Goal: Entertainment & Leisure: Consume media (video, audio)

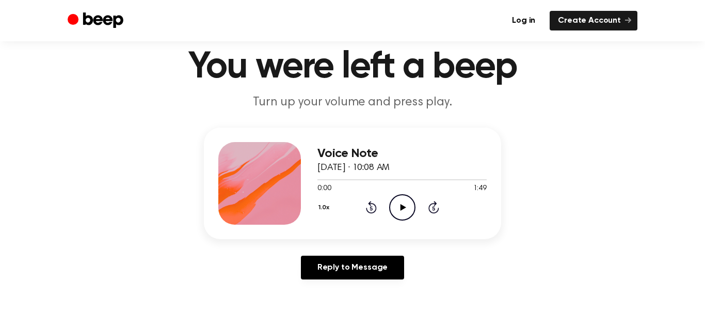
scroll to position [34, 0]
click at [408, 210] on icon "Play Audio" at bounding box center [402, 208] width 26 height 26
click at [371, 207] on icon "Rewind 5 seconds" at bounding box center [370, 207] width 11 height 13
click at [590, 136] on div "Voice Note August 19, 2025 · 10:08 AM 0:03 1:49 Your browser does not support t…" at bounding box center [352, 208] width 680 height 160
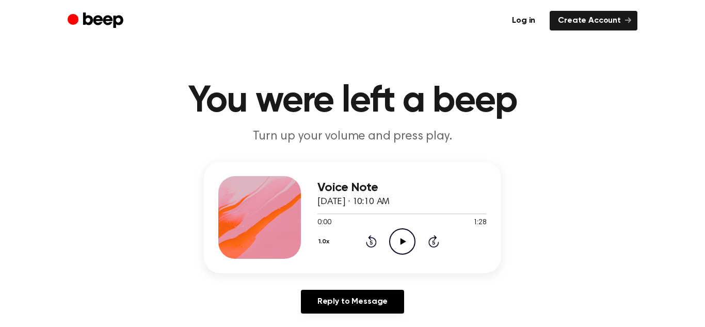
click at [410, 236] on icon "Play Audio" at bounding box center [402, 241] width 26 height 26
click at [371, 235] on icon at bounding box center [371, 241] width 11 height 12
click at [366, 75] on main "You were left a beep Turn up your volume and press play. Voice Note August 19, …" at bounding box center [352, 318] width 705 height 636
click at [367, 235] on icon "Rewind 5 seconds" at bounding box center [370, 240] width 11 height 13
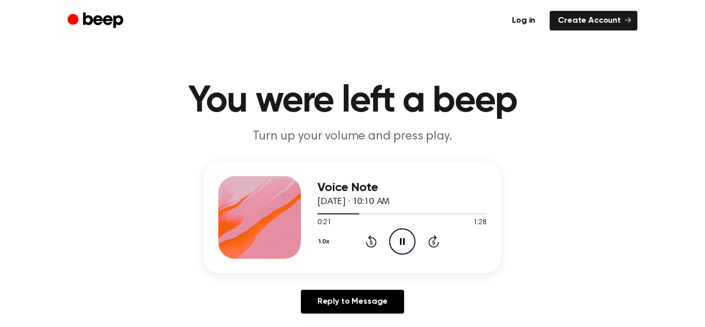
click at [371, 237] on icon at bounding box center [371, 241] width 11 height 12
click at [394, 238] on icon "Pause Audio" at bounding box center [402, 241] width 26 height 26
click at [395, 239] on icon "Play Audio" at bounding box center [402, 241] width 26 height 26
click at [371, 242] on icon at bounding box center [371, 243] width 3 height 4
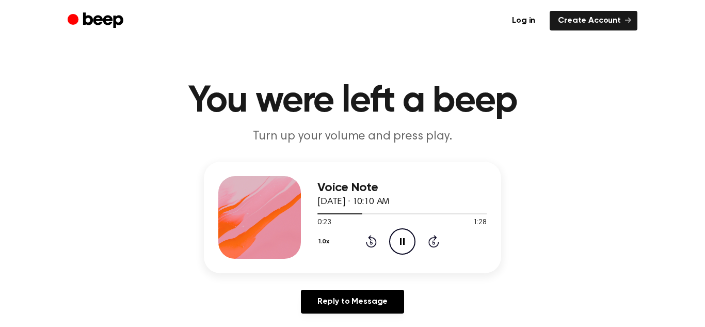
click at [434, 66] on main "You were left a beep Turn up your volume and press play. Voice Note August 19, …" at bounding box center [352, 318] width 705 height 636
click at [370, 245] on icon "Rewind 5 seconds" at bounding box center [370, 240] width 11 height 13
click at [422, 58] on main "You were left a beep Turn up your volume and press play. Voice Note August 19, …" at bounding box center [352, 318] width 705 height 636
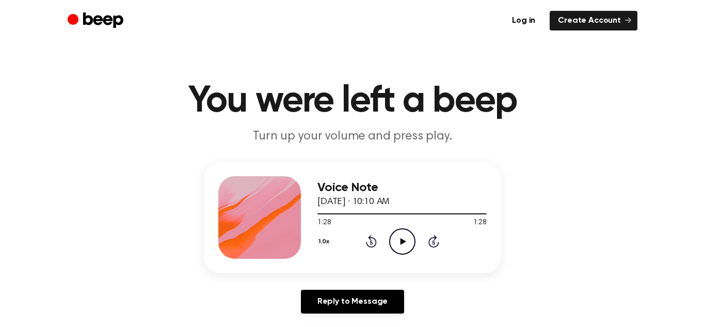
click at [369, 243] on icon "Rewind 5 seconds" at bounding box center [370, 240] width 11 height 13
click at [370, 246] on icon at bounding box center [371, 241] width 11 height 12
click at [348, 51] on main "You were left a beep Turn up your volume and press play. Voice Note August 19, …" at bounding box center [352, 318] width 705 height 636
click at [400, 236] on icon "Play Audio" at bounding box center [402, 241] width 26 height 26
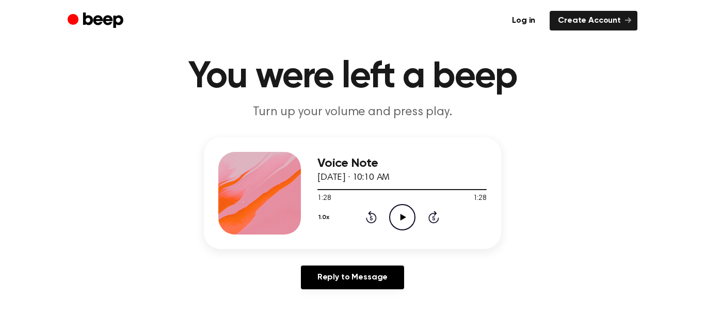
scroll to position [14, 0]
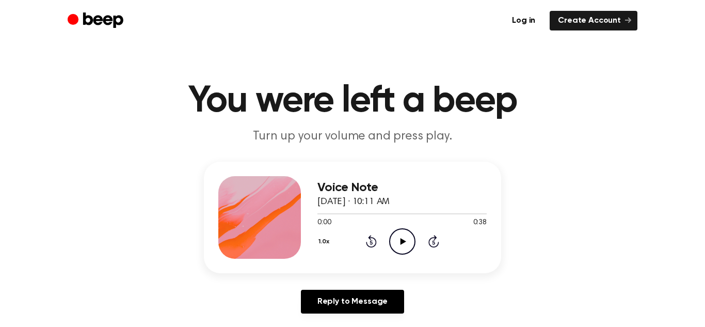
click at [402, 239] on icon at bounding box center [403, 241] width 6 height 7
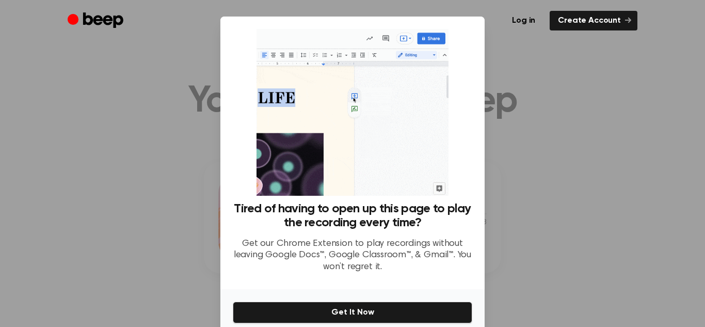
click at [518, 161] on div at bounding box center [352, 163] width 705 height 327
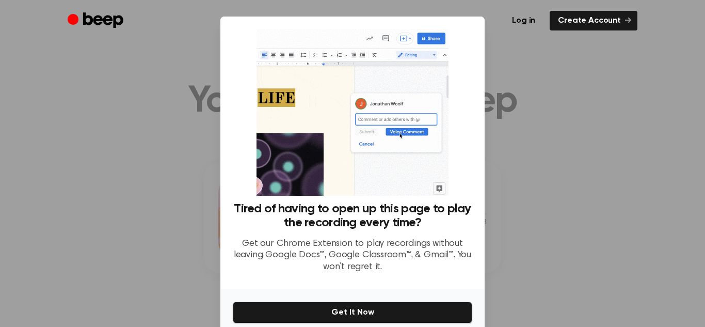
click at [554, 232] on div at bounding box center [352, 163] width 705 height 327
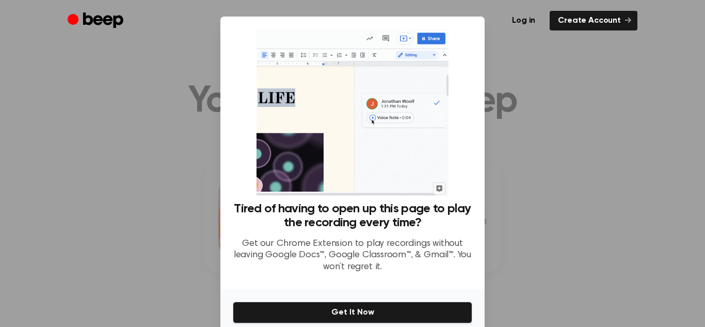
click at [554, 232] on div at bounding box center [352, 163] width 705 height 327
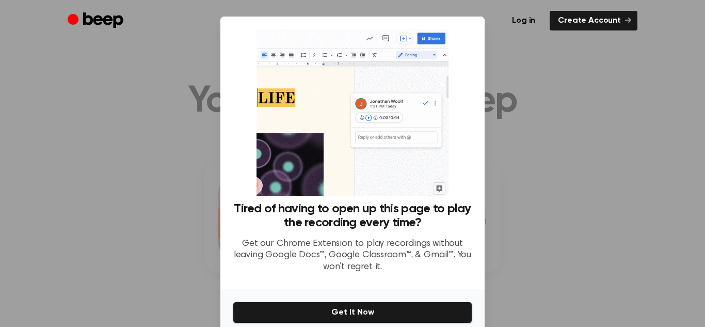
click at [554, 232] on div at bounding box center [352, 163] width 705 height 327
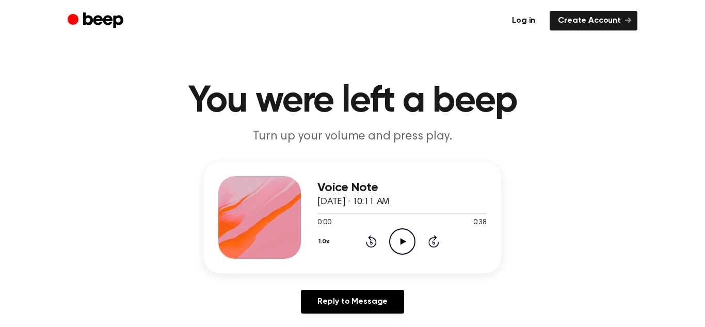
click at [399, 250] on icon "Play Audio" at bounding box center [402, 241] width 26 height 26
click at [368, 243] on icon "Rewind 5 seconds" at bounding box center [370, 240] width 11 height 13
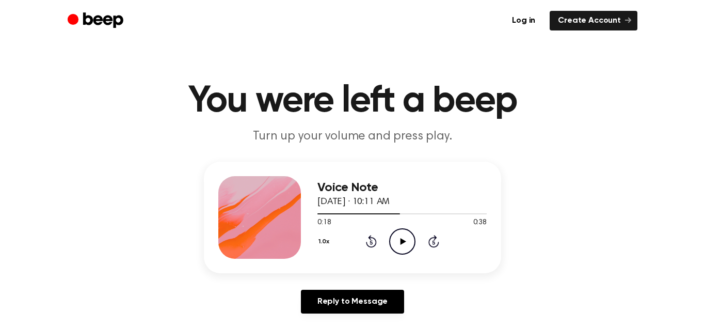
click at [368, 243] on icon "Rewind 5 seconds" at bounding box center [370, 240] width 11 height 13
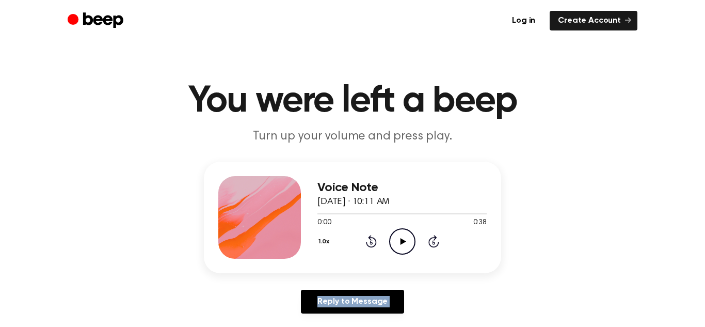
click at [368, 243] on icon "Rewind 5 seconds" at bounding box center [370, 240] width 11 height 13
click at [391, 46] on main "You were left a beep Turn up your volume and press play. Voice Note August 19, …" at bounding box center [352, 318] width 705 height 636
click at [407, 249] on icon "Play Audio" at bounding box center [402, 241] width 26 height 26
click at [450, 31] on div "Log in Create Account" at bounding box center [353, 20] width 570 height 41
click at [402, 251] on icon "Pause Audio" at bounding box center [402, 241] width 26 height 26
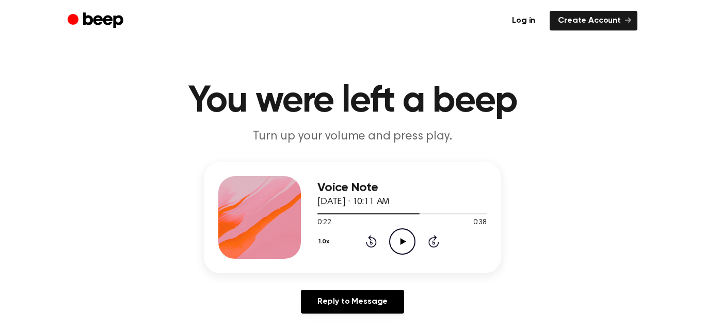
click at [563, 153] on main "You were left a beep Turn up your volume and press play. Voice Note August 19, …" at bounding box center [352, 318] width 705 height 636
click at [373, 242] on icon "Rewind 5 seconds" at bounding box center [370, 240] width 11 height 13
click at [402, 244] on icon "Play Audio" at bounding box center [402, 241] width 26 height 26
click at [400, 243] on icon at bounding box center [402, 241] width 5 height 7
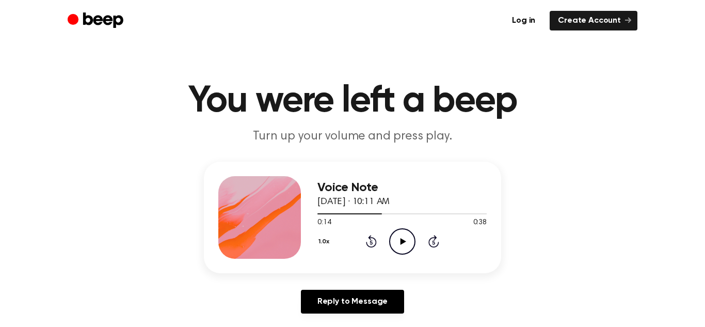
click at [371, 241] on icon at bounding box center [371, 243] width 3 height 4
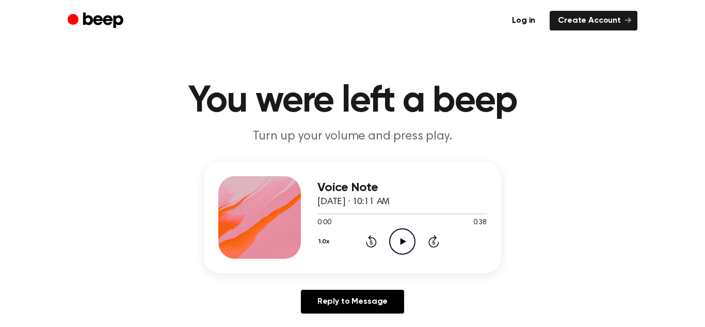
click at [407, 243] on icon "Play Audio" at bounding box center [402, 241] width 26 height 26
click at [518, 151] on main "You were left a beep Turn up your volume and press play. Voice Note August 19, …" at bounding box center [352, 318] width 705 height 636
click at [476, 128] on p "Turn up your volume and press play." at bounding box center [352, 136] width 396 height 17
click at [479, 177] on div "Voice Note August 19, 2025 · 10:11 AM 0:05 0:38 Your browser does not support t…" at bounding box center [401, 217] width 169 height 83
click at [465, 178] on div "Voice Note August 19, 2025 · 10:11 AM 0:05 0:38 Your browser does not support t…" at bounding box center [401, 217] width 169 height 83
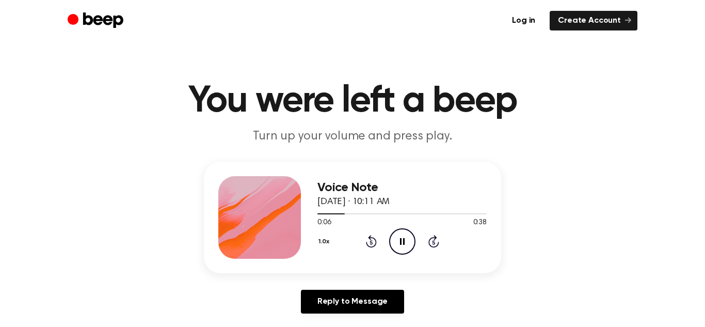
click at [503, 267] on div "Voice Note August 19, 2025 · 10:11 AM 0:06 0:38 Your browser does not support t…" at bounding box center [352, 242] width 680 height 160
click at [371, 245] on icon "Rewind 5 seconds" at bounding box center [370, 240] width 11 height 13
click at [369, 244] on icon "Rewind 5 seconds" at bounding box center [370, 240] width 11 height 13
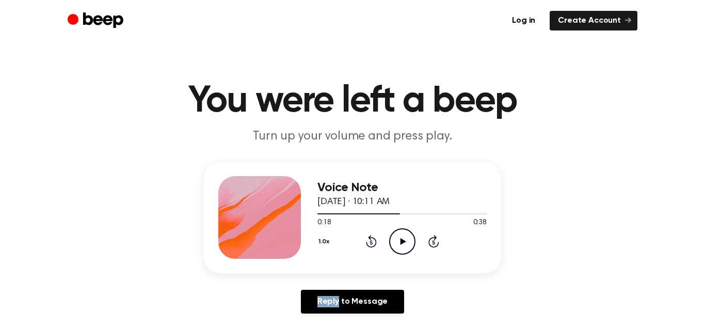
click at [369, 244] on icon "Rewind 5 seconds" at bounding box center [370, 240] width 11 height 13
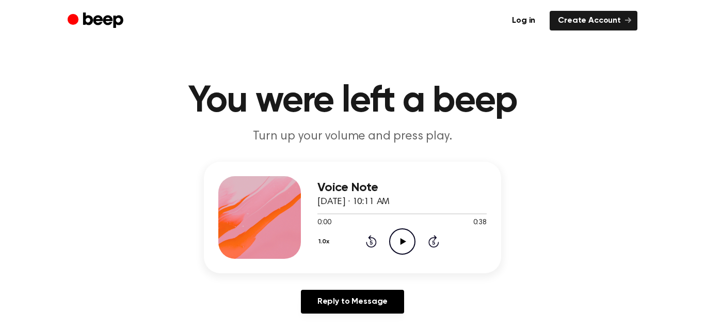
click at [395, 244] on icon "Play Audio" at bounding box center [402, 241] width 26 height 26
click at [455, 110] on h1 "You were left a beep" at bounding box center [352, 101] width 529 height 37
click at [397, 242] on icon "Play Audio" at bounding box center [402, 241] width 26 height 26
click at [372, 241] on icon "Rewind 5 seconds" at bounding box center [370, 240] width 11 height 13
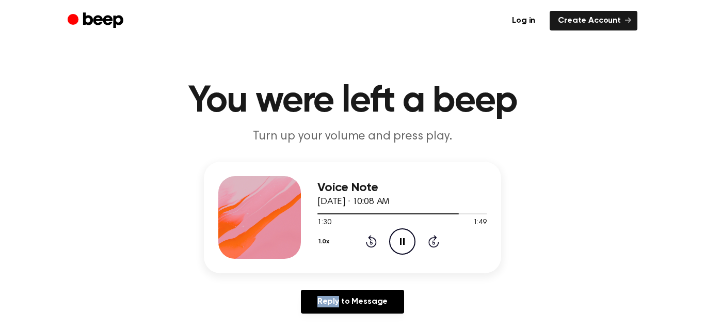
click at [372, 241] on icon "Rewind 5 seconds" at bounding box center [370, 240] width 11 height 13
click at [409, 229] on icon "Pause Audio" at bounding box center [402, 241] width 26 height 26
click at [400, 236] on icon "Play Audio" at bounding box center [402, 241] width 26 height 26
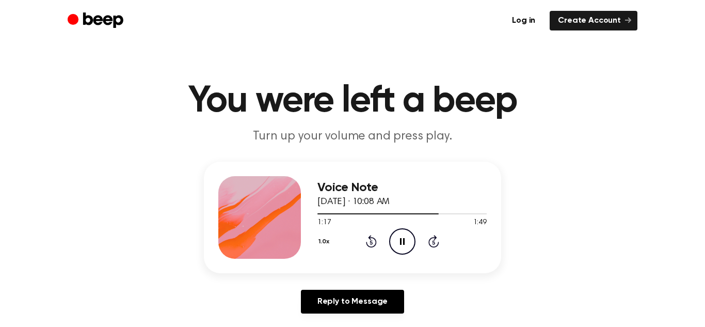
click at [403, 245] on icon "Pause Audio" at bounding box center [402, 241] width 26 height 26
click at [377, 237] on div "1.0x Rewind 5 seconds Play Audio Skip 5 seconds" at bounding box center [401, 241] width 169 height 26
click at [373, 237] on icon at bounding box center [371, 241] width 11 height 12
click at [403, 241] on icon at bounding box center [403, 241] width 6 height 7
click at [404, 243] on icon at bounding box center [402, 241] width 5 height 7
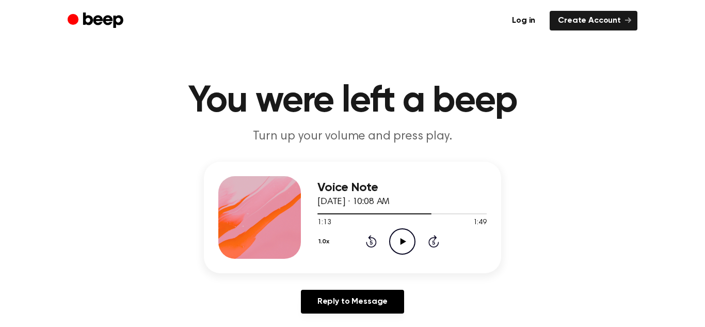
click at [403, 242] on icon at bounding box center [403, 241] width 6 height 7
